Goal: Transaction & Acquisition: Purchase product/service

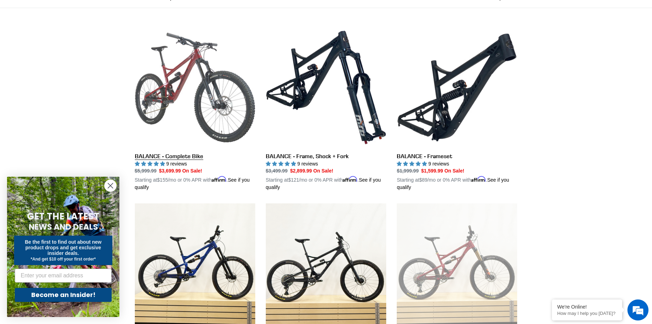
scroll to position [175, 0]
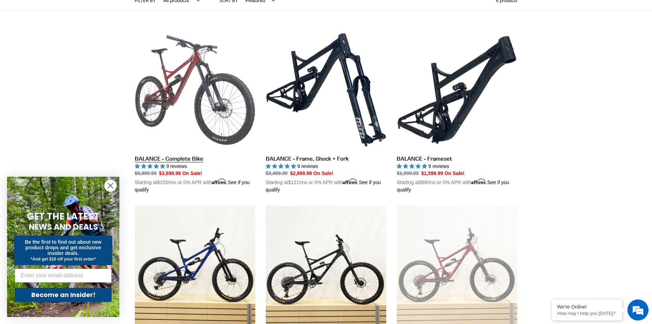
click at [192, 119] on link "BALANCE - Complete Bike" at bounding box center [195, 112] width 120 height 164
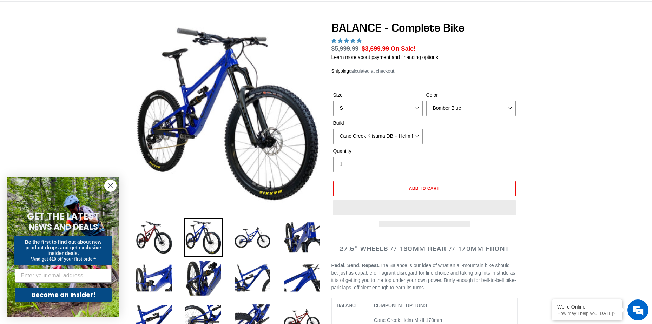
select select "highest-rating"
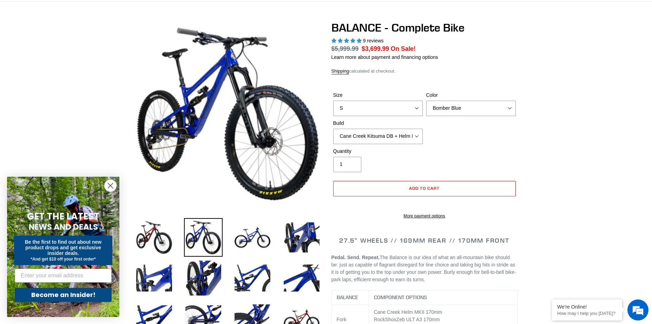
click at [112, 182] on circle "Close dialog" at bounding box center [111, 186] width 12 height 12
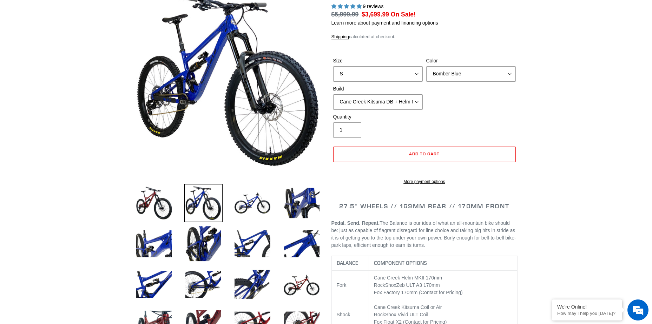
scroll to position [152, 0]
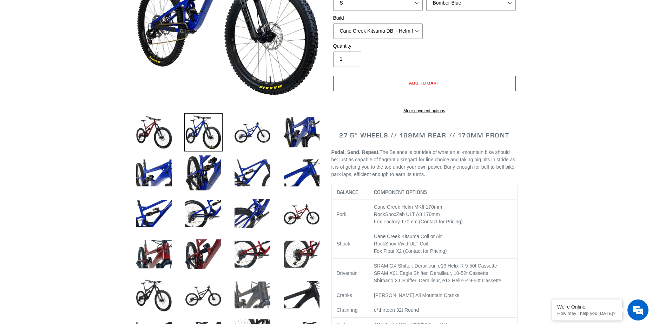
click at [247, 291] on img at bounding box center [252, 295] width 39 height 39
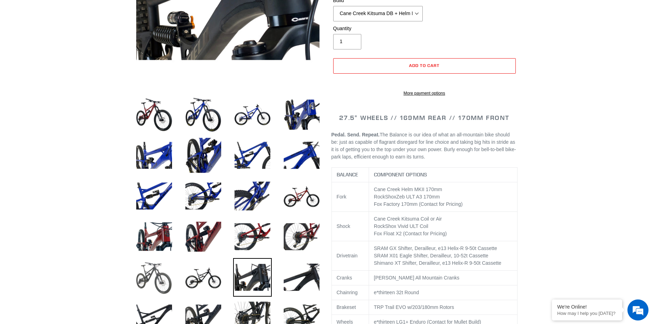
scroll to position [222, 0]
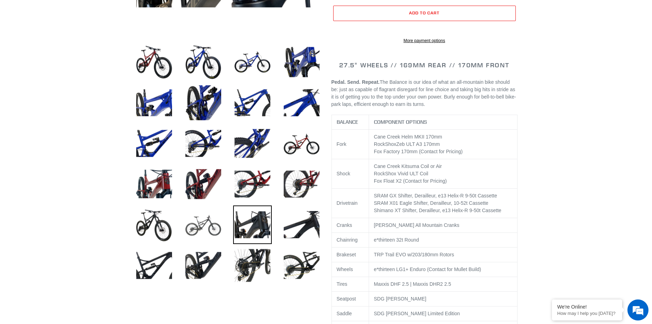
click at [195, 222] on img at bounding box center [203, 225] width 39 height 39
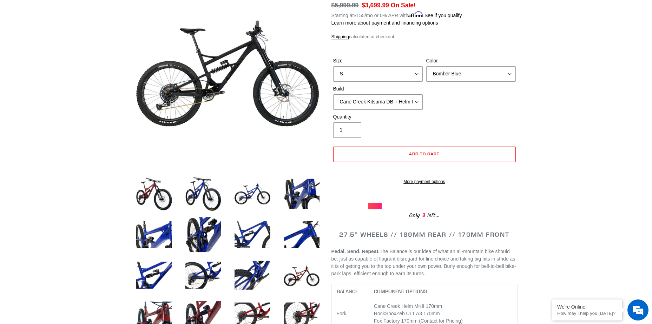
scroll to position [47, 0]
